Goal: Navigation & Orientation: Understand site structure

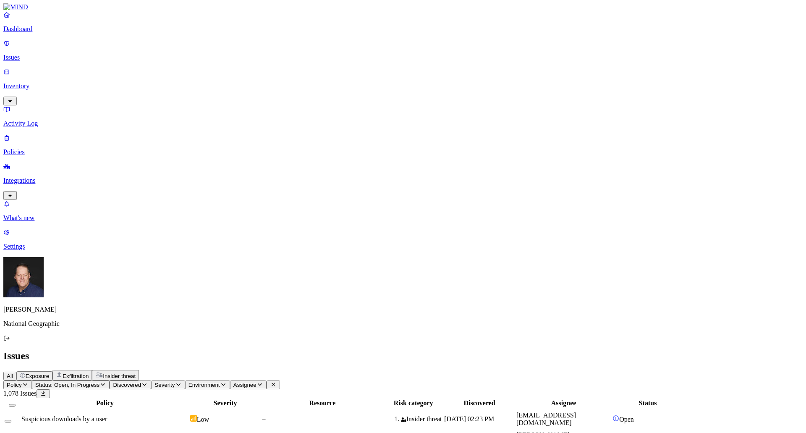
drag, startPoint x: 38, startPoint y: 67, endPoint x: 38, endPoint y: 72, distance: 5.1
click at [38, 82] on p "Inventory" at bounding box center [402, 86] width 799 height 8
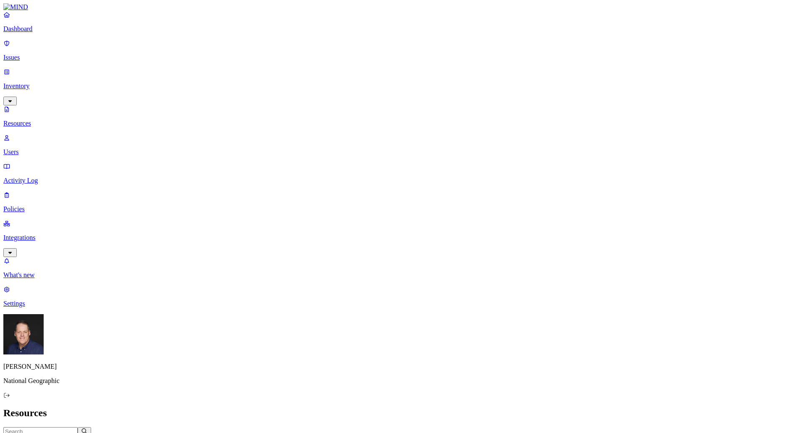
click at [45, 148] on p "Users" at bounding box center [402, 152] width 799 height 8
click at [47, 120] on p "Resources" at bounding box center [402, 124] width 799 height 8
click at [43, 177] on p "Activity Log" at bounding box center [402, 181] width 799 height 8
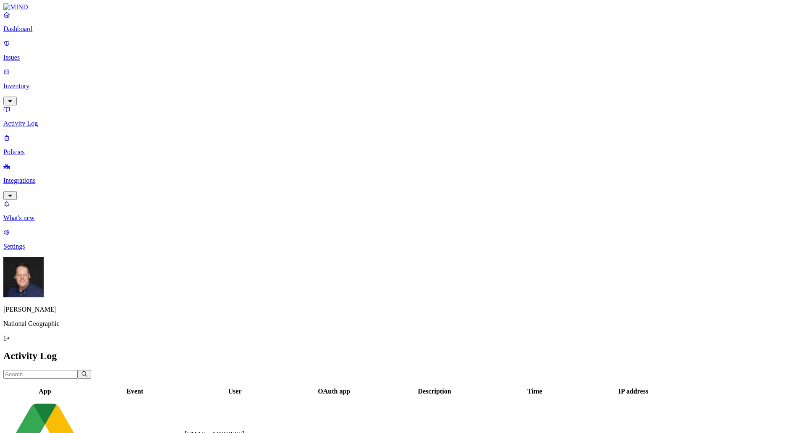
click at [46, 120] on p "Activity Log" at bounding box center [402, 124] width 799 height 8
click at [41, 82] on p "Inventory" at bounding box center [402, 86] width 799 height 8
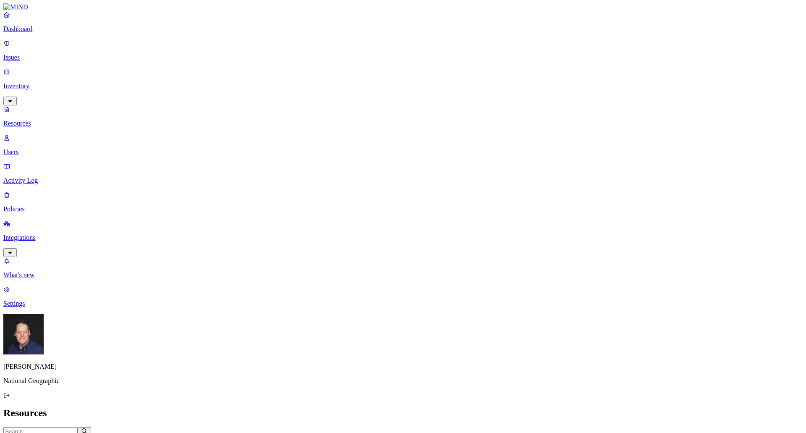
click at [47, 33] on p "Dashboard" at bounding box center [402, 29] width 799 height 8
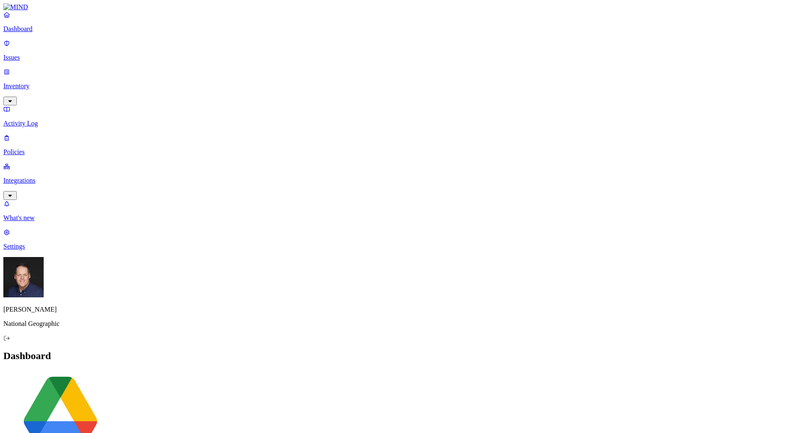
click at [40, 162] on link "Integrations" at bounding box center [402, 180] width 799 height 36
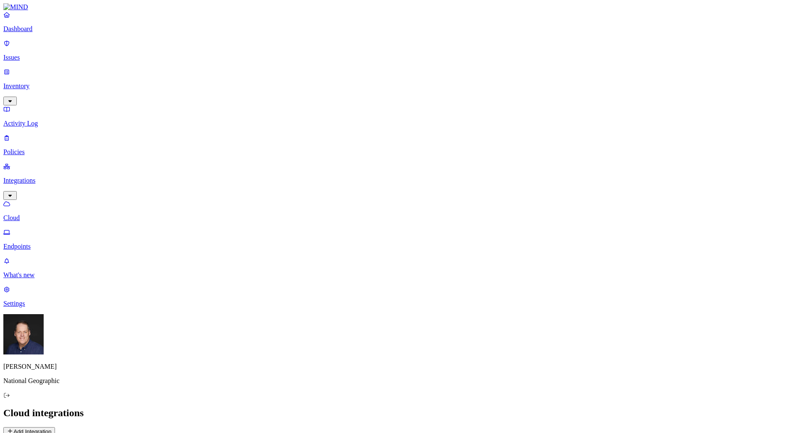
click at [40, 243] on p "Endpoints" at bounding box center [402, 247] width 799 height 8
